Goal: Information Seeking & Learning: Find specific fact

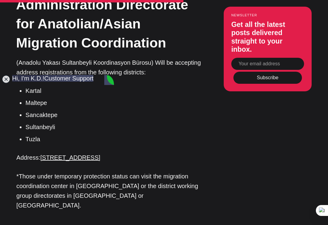
scroll to position [1757, 0]
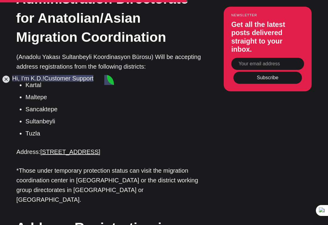
type textarea "Which immigration office covers Goztepe?"
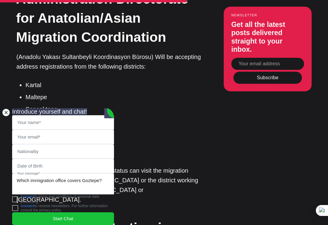
click at [6, 108] on jdiv at bounding box center [6, 112] width 8 height 8
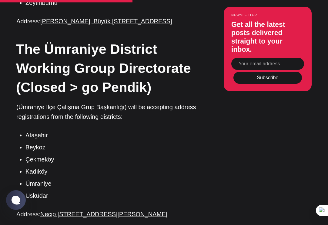
scroll to position [1333, 0]
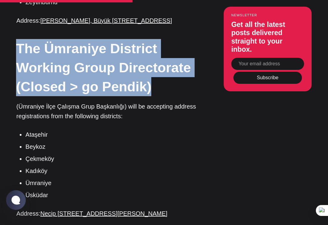
drag, startPoint x: 19, startPoint y: 25, endPoint x: 162, endPoint y: 67, distance: 149.2
click at [162, 67] on h2 "The Ümraniye District Working Group Directorate (Closed > go Pendik)" at bounding box center [110, 67] width 189 height 57
copy h2 "The Ümraniye District Working Group Directorate (Closed > go Pendik)"
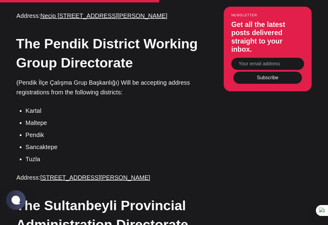
scroll to position [1545, 0]
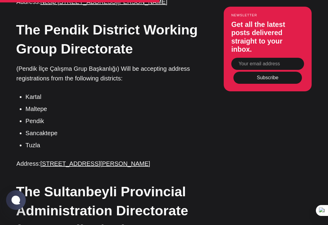
drag, startPoint x: 157, startPoint y: 145, endPoint x: 14, endPoint y: 144, distance: 142.7
click at [14, 144] on div "Editor’s Choice About Türkiye: An Introduction In Turkey, How to Obtain a Turki…" at bounding box center [164, 225] width 328 height 2687
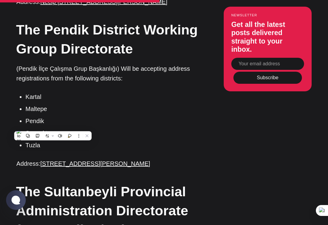
click at [168, 64] on p "(Pendik İlçe Çalışma Grup Başkanlığı) Will be accepting address registrations f…" at bounding box center [110, 73] width 189 height 19
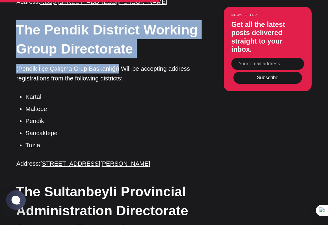
drag, startPoint x: 20, startPoint y: 11, endPoint x: 114, endPoint y: 47, distance: 101.4
click at [114, 47] on div "With address registration now mandatory for all foreigners, the Turkish governm…" at bounding box center [110, 225] width 189 height 2687
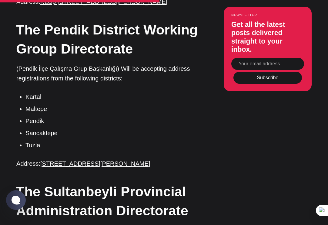
click at [193, 64] on p "(Pendik İlçe Çalışma Grup Başkanlığı) Will be accepting address registrations f…" at bounding box center [110, 73] width 189 height 19
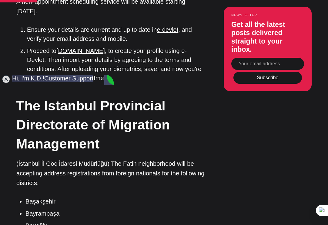
scroll to position [606, 0]
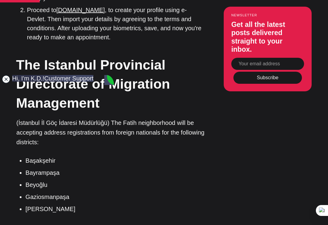
click at [7, 81] on jdiv at bounding box center [6, 79] width 8 height 8
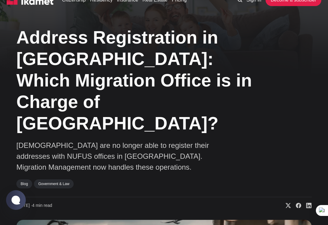
scroll to position [0, 0]
